Goal: Task Accomplishment & Management: Use online tool/utility

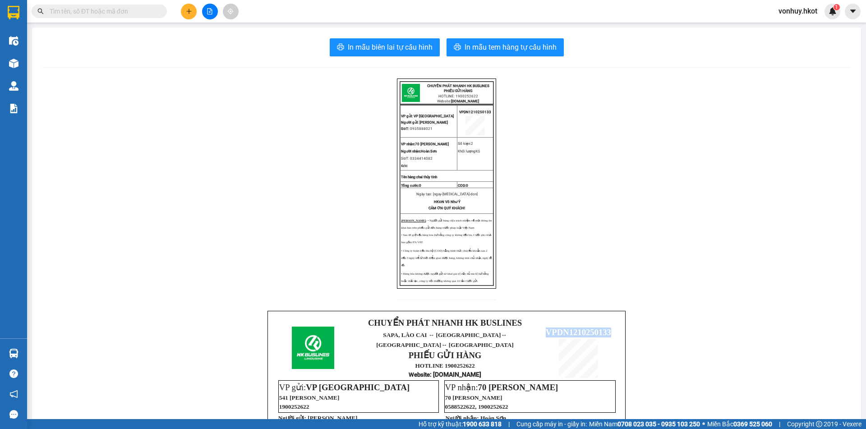
scroll to position [224, 0]
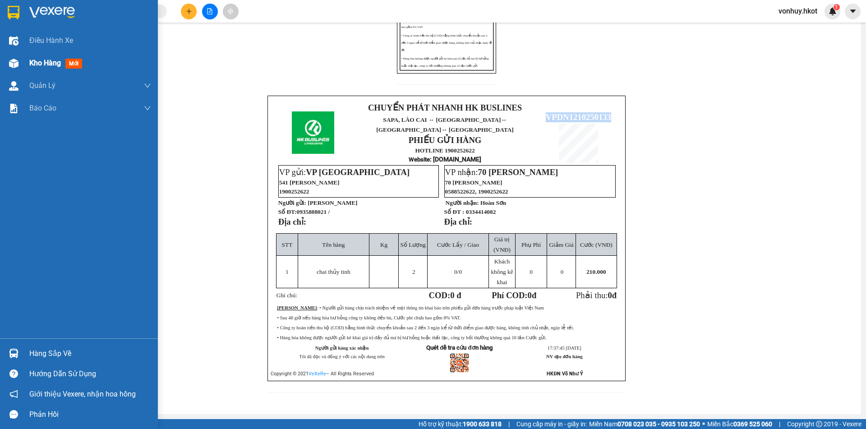
click at [38, 61] on span "Kho hàng" at bounding box center [45, 63] width 32 height 9
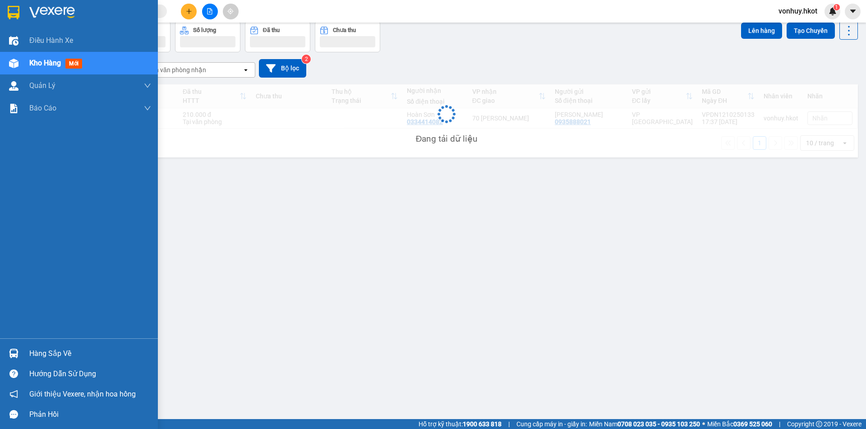
scroll to position [41, 0]
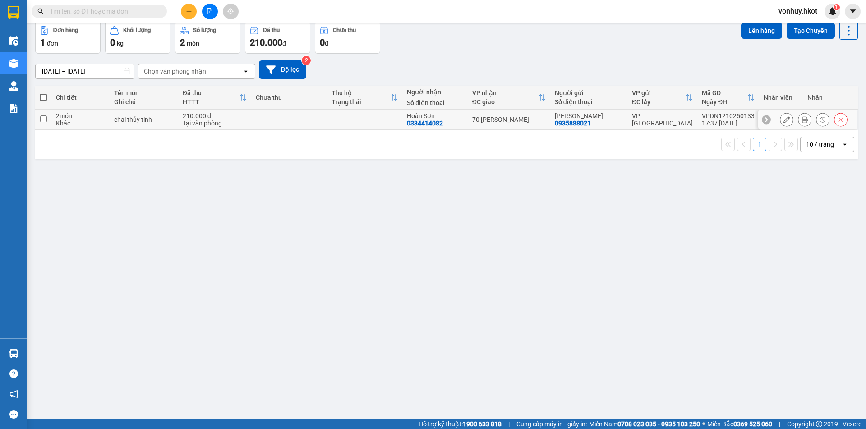
click at [43, 120] on input "checkbox" at bounding box center [43, 118] width 7 height 7
checkbox input "true"
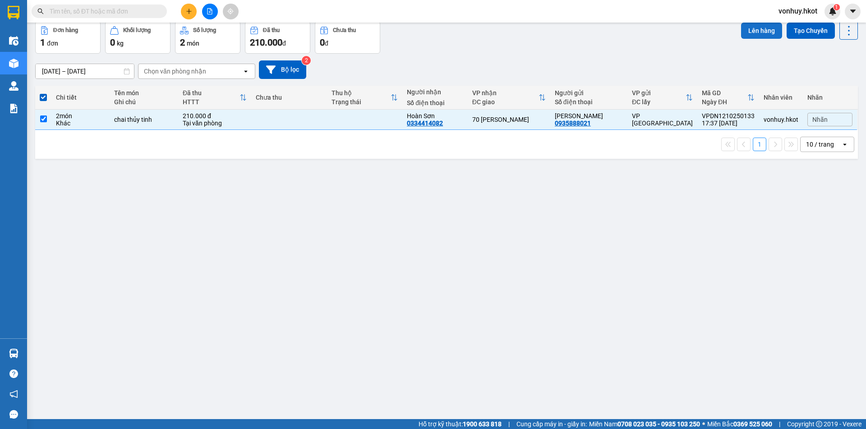
click at [747, 29] on button "Lên hàng" at bounding box center [761, 31] width 41 height 16
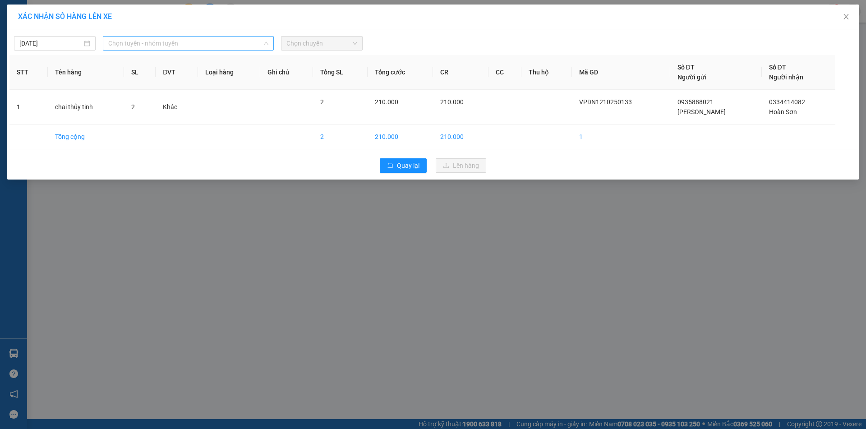
click at [204, 45] on span "Chọn tuyến - nhóm tuyến" at bounding box center [188, 44] width 160 height 14
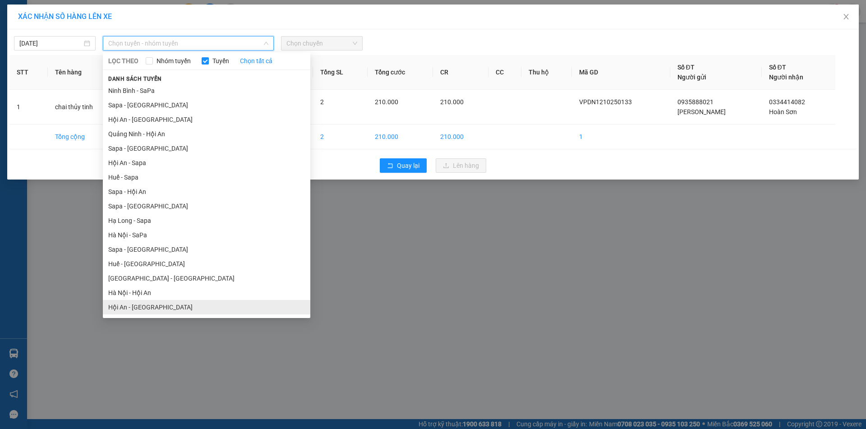
click at [138, 308] on li "Hội An - [GEOGRAPHIC_DATA]" at bounding box center [206, 307] width 207 height 14
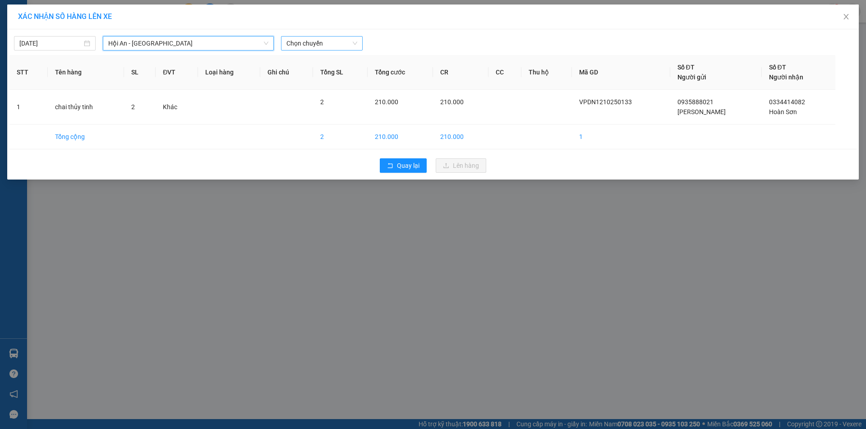
click at [353, 46] on span "Chọn chuyến" at bounding box center [321, 44] width 71 height 14
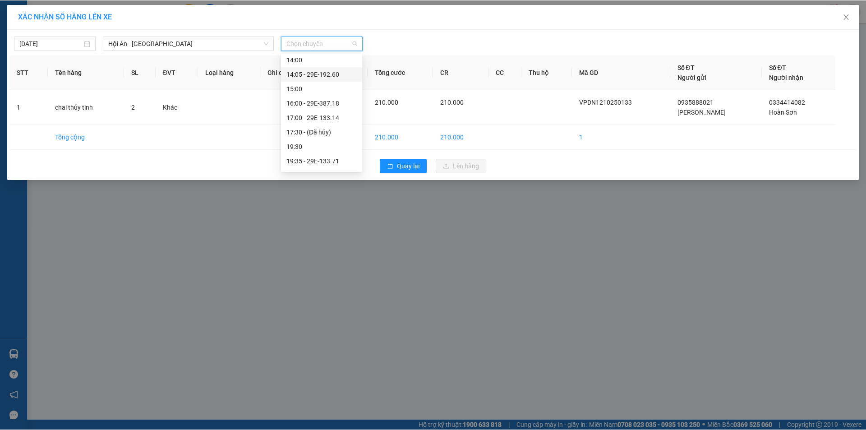
scroll to position [29, 0]
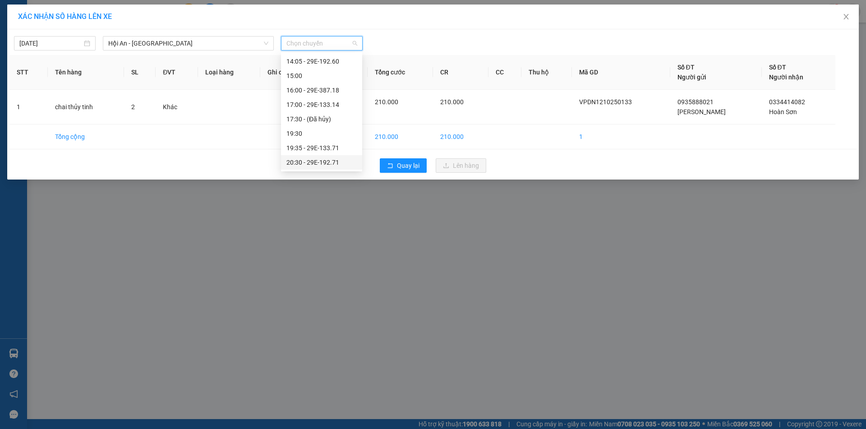
click at [328, 158] on div "20:30 - 29E-192.71" at bounding box center [321, 162] width 70 height 10
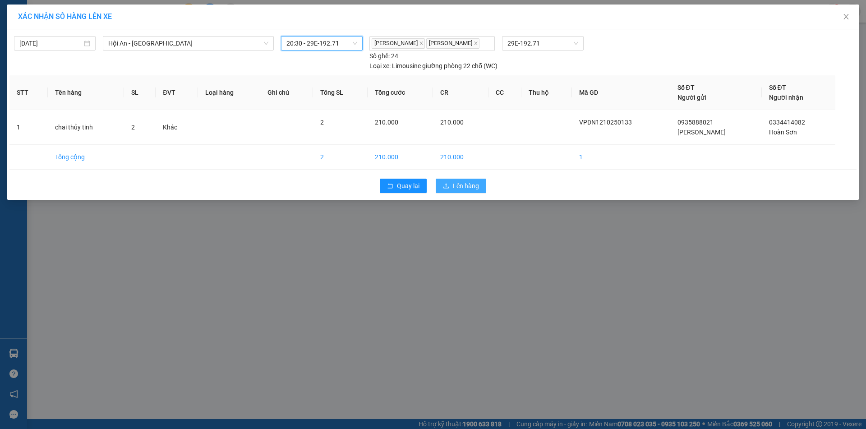
click at [467, 189] on span "Lên hàng" at bounding box center [466, 186] width 26 height 10
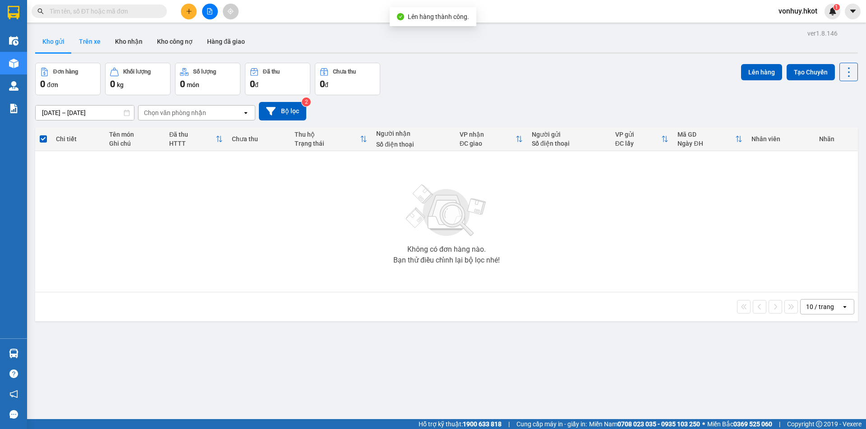
click at [87, 43] on button "Trên xe" at bounding box center [90, 42] width 36 height 22
